Goal: Information Seeking & Learning: Learn about a topic

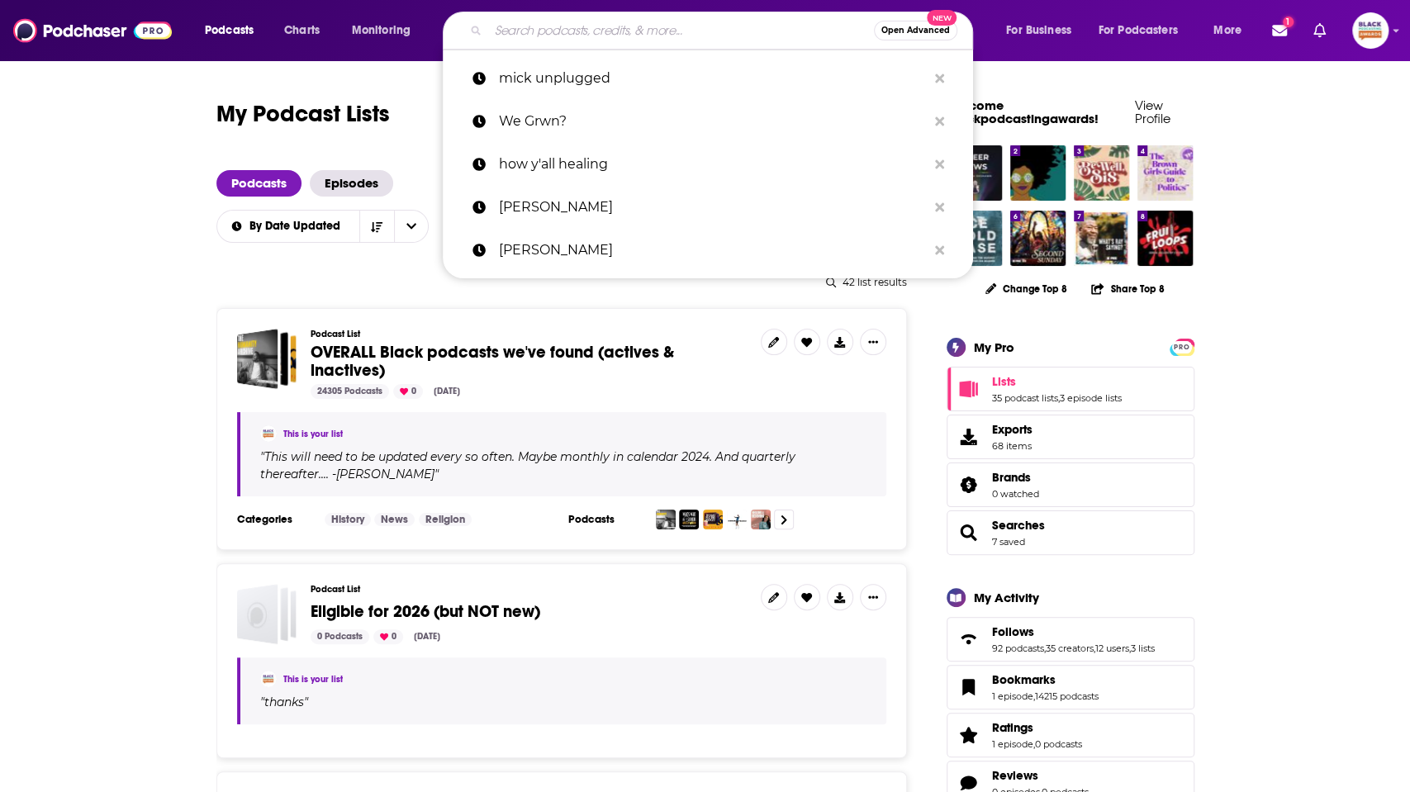
click at [531, 35] on input "Search podcasts, credits, & more..." at bounding box center [681, 30] width 386 height 26
paste input "[PERSON_NAME]"
type input "[PERSON_NAME]"
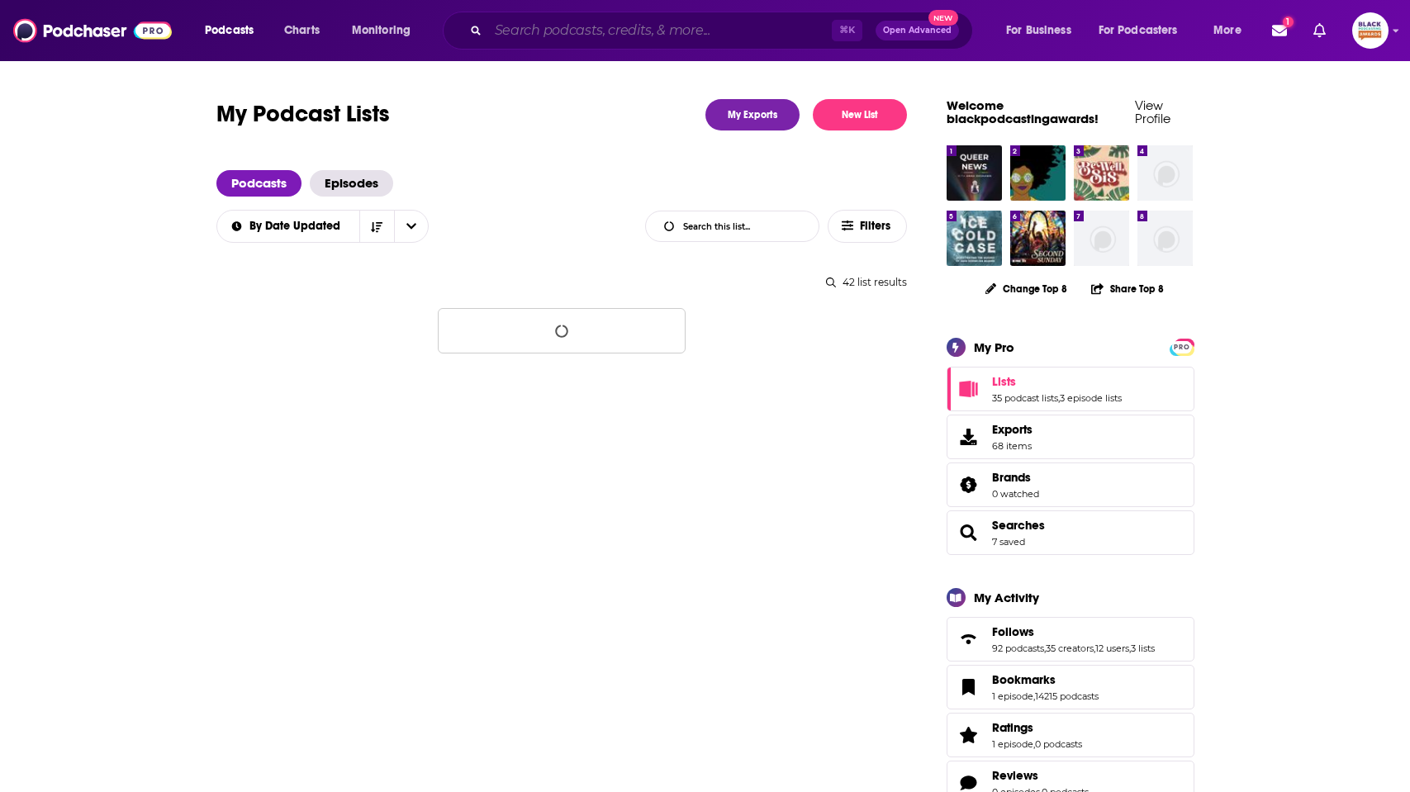
click at [558, 34] on input "Search podcasts, credits, & more..." at bounding box center [660, 30] width 344 height 26
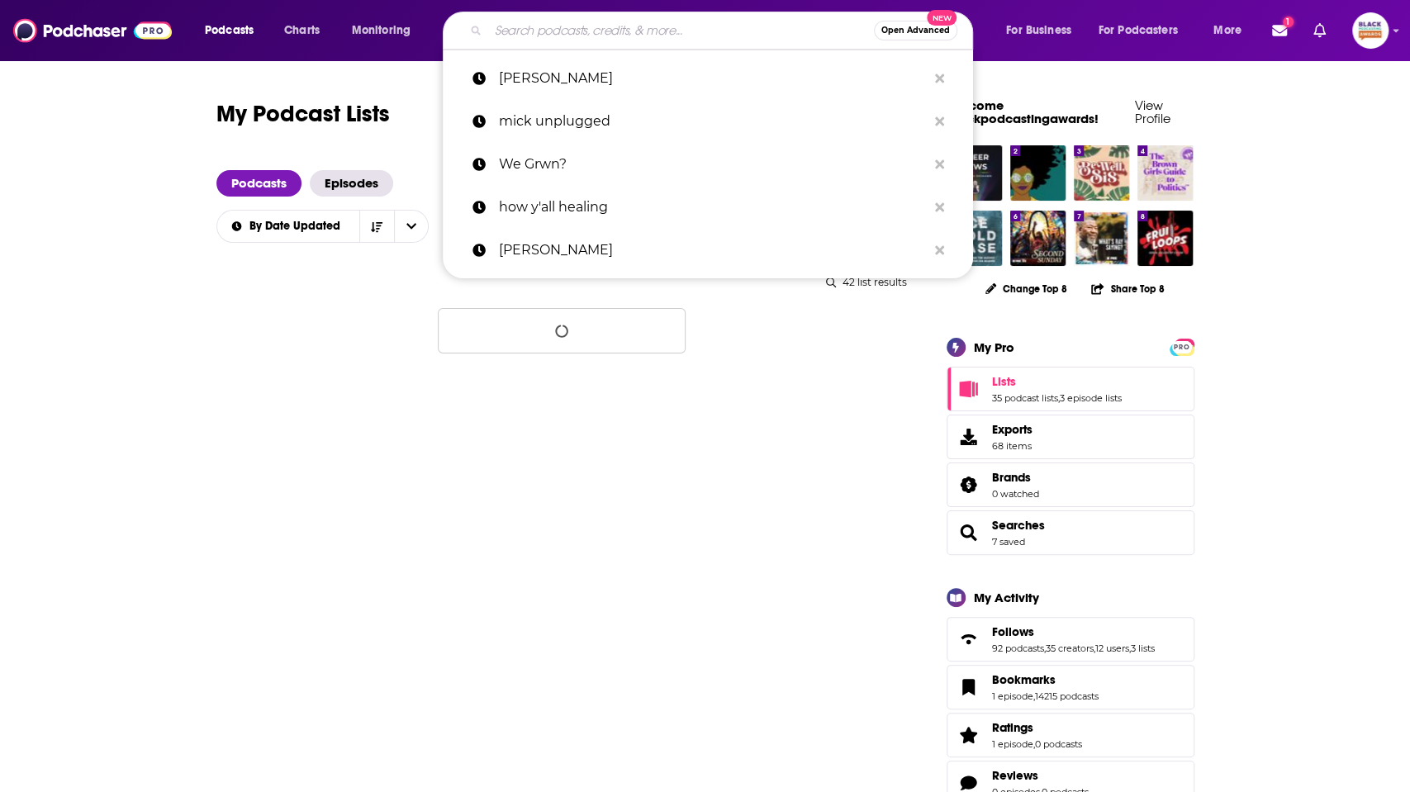
paste input "Thanks, I’ll Take it From Here"
type input "Thanks, I’ll Take it From Here"
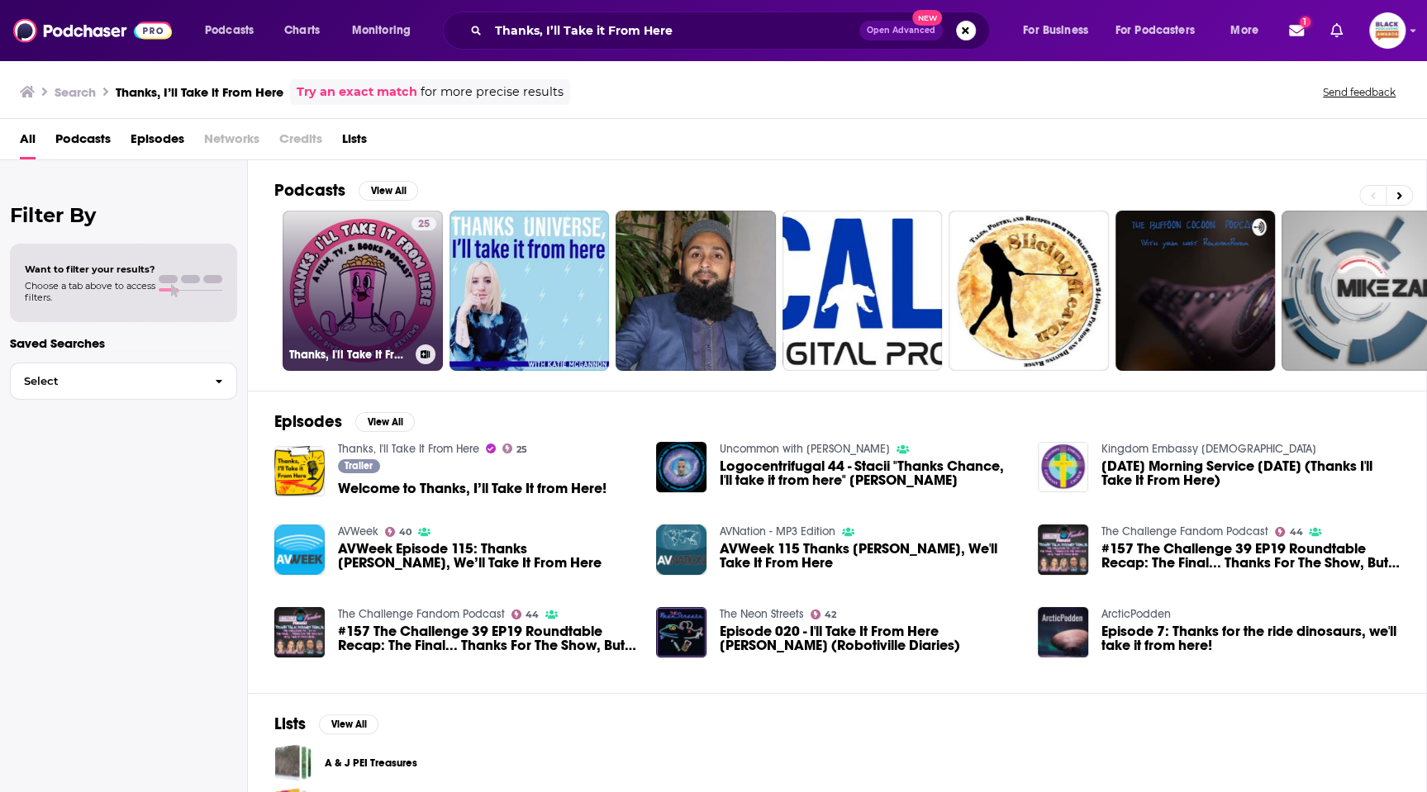
click at [426, 350] on icon at bounding box center [425, 354] width 9 height 8
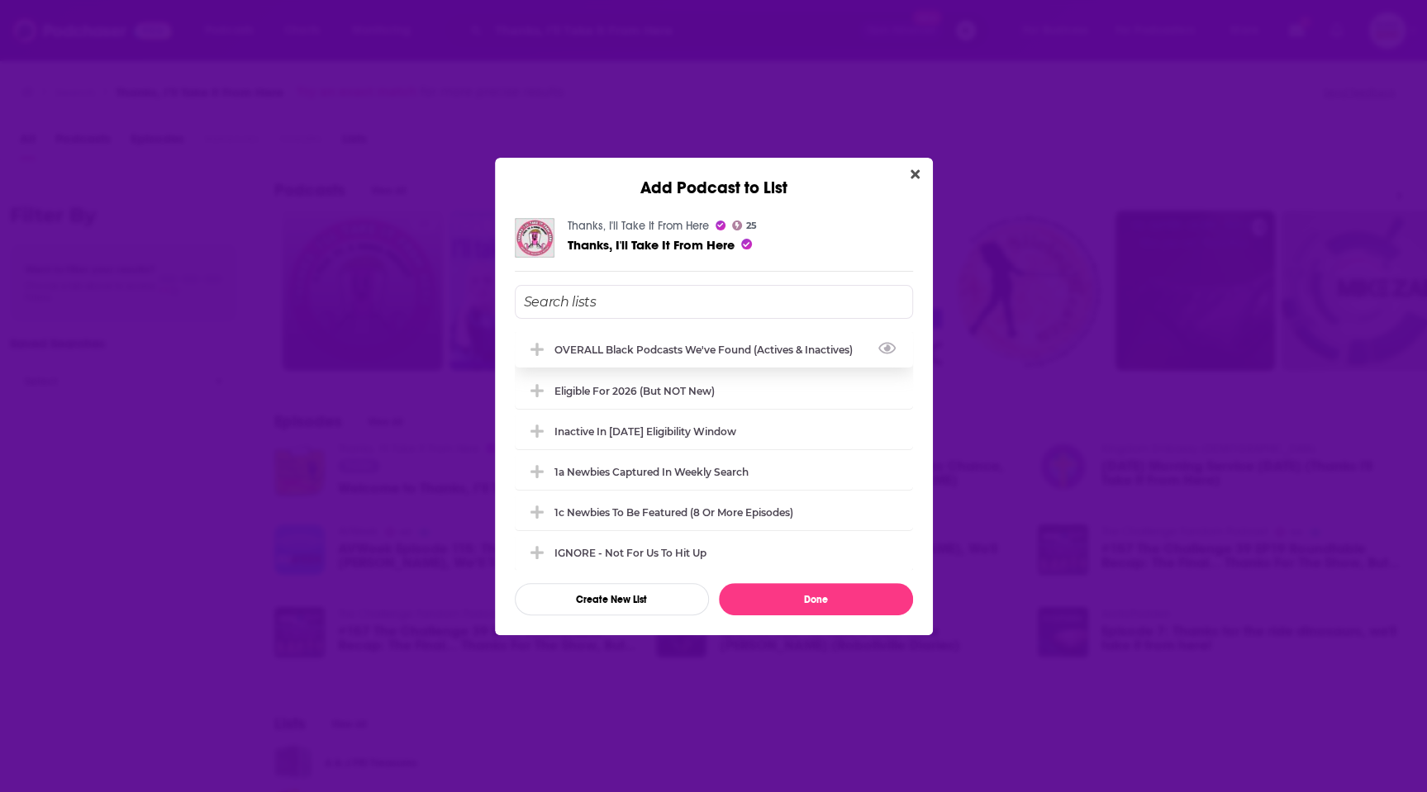
click at [649, 359] on div "OVERALL Black podcasts we've found (actives & inactives)" at bounding box center [714, 349] width 398 height 36
click at [821, 592] on button "Done" at bounding box center [816, 599] width 194 height 32
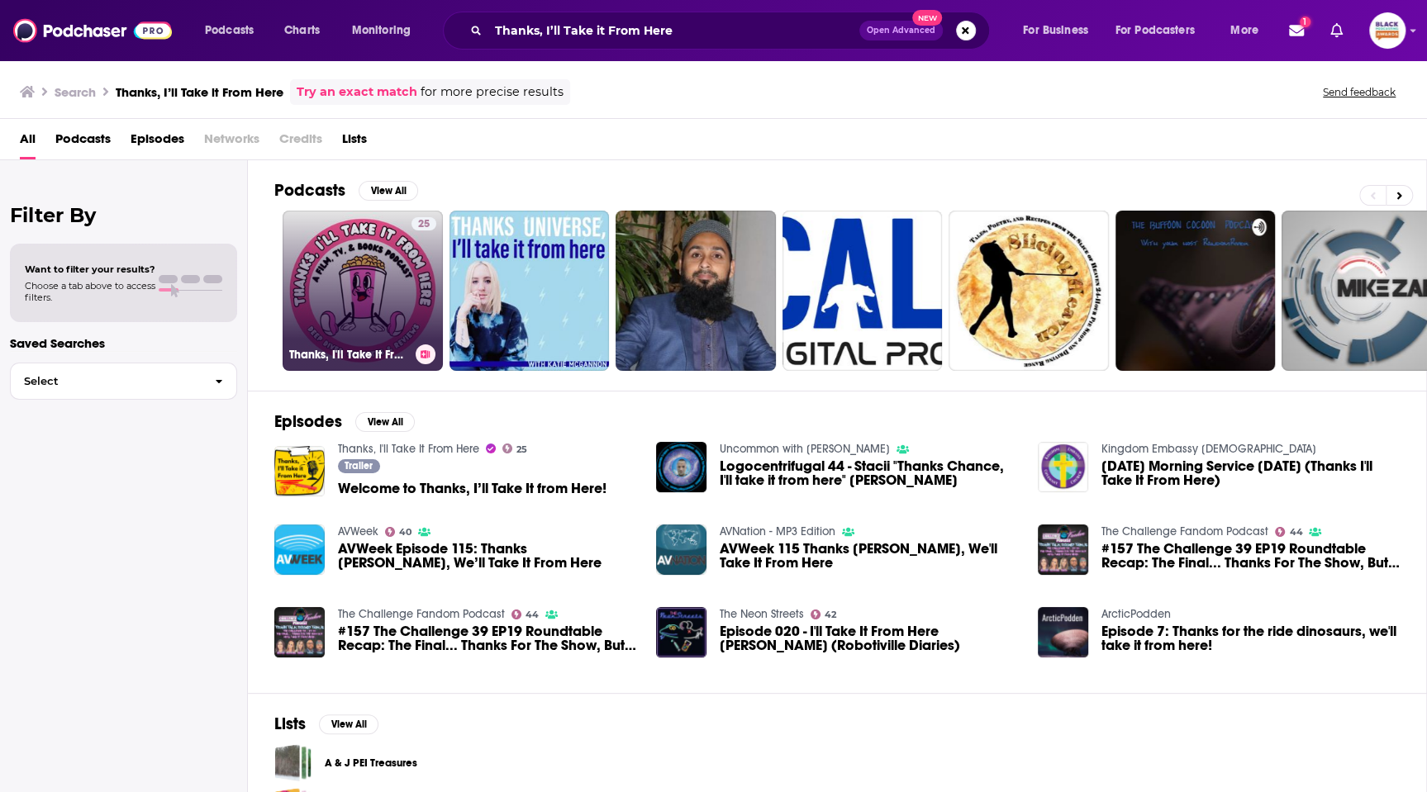
click at [379, 300] on link "25 Thanks, I'll Take It From Here" at bounding box center [363, 291] width 160 height 160
